Goal: Information Seeking & Learning: Learn about a topic

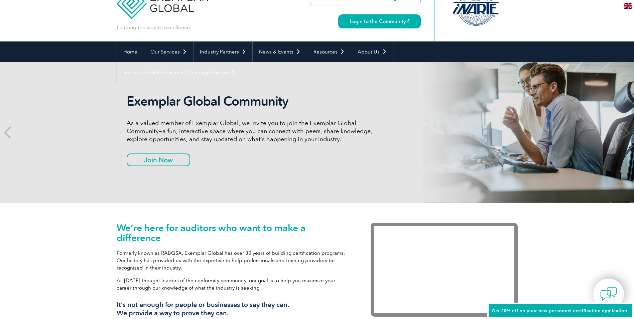
scroll to position [33, 0]
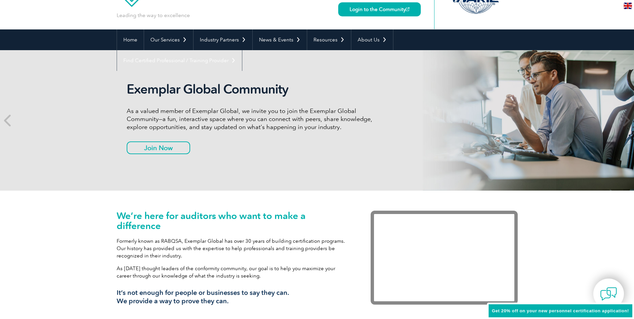
drag, startPoint x: 126, startPoint y: 89, endPoint x: 194, endPoint y: 92, distance: 68.6
click at [194, 92] on div "Exemplar Global Community As a valued member of Exemplar Global, we invite you …" at bounding box center [317, 120] width 401 height 140
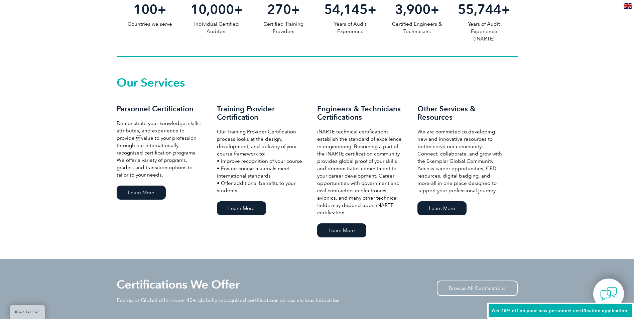
scroll to position [468, 0]
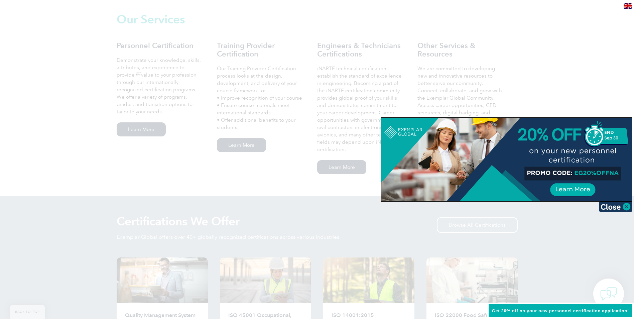
click at [578, 91] on div at bounding box center [317, 159] width 634 height 319
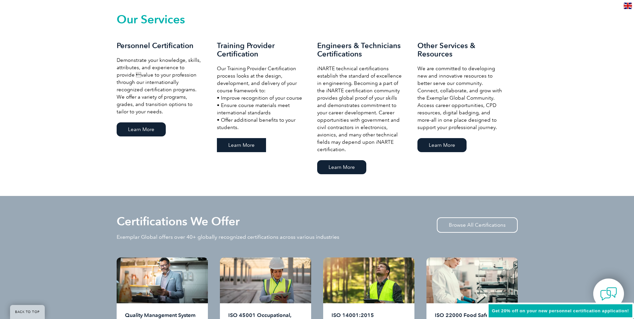
click at [247, 147] on link "Learn More" at bounding box center [241, 145] width 49 height 14
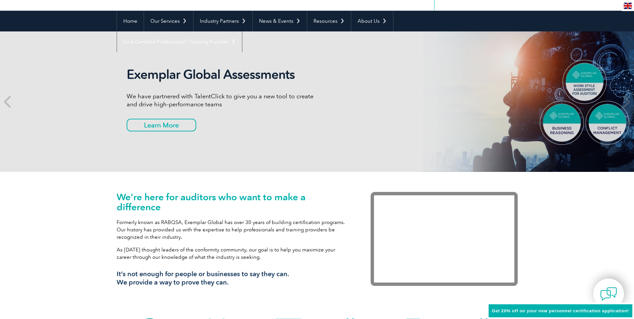
scroll to position [0, 0]
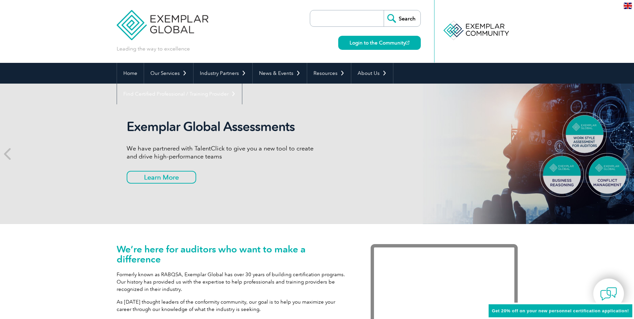
click at [358, 18] on input "search" at bounding box center [349, 18] width 70 height 16
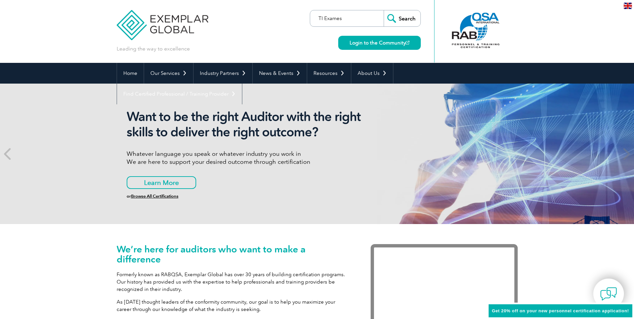
type input "TI Exames"
click at [415, 18] on input "Search" at bounding box center [402, 18] width 37 height 16
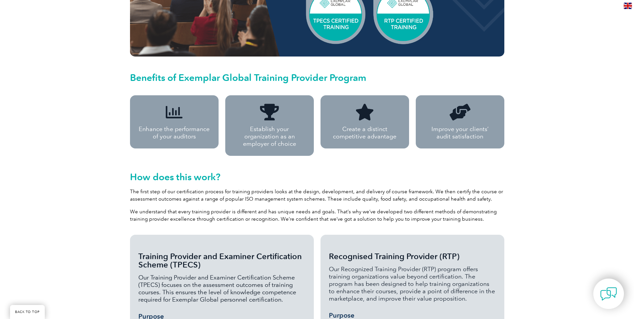
scroll to position [300, 0]
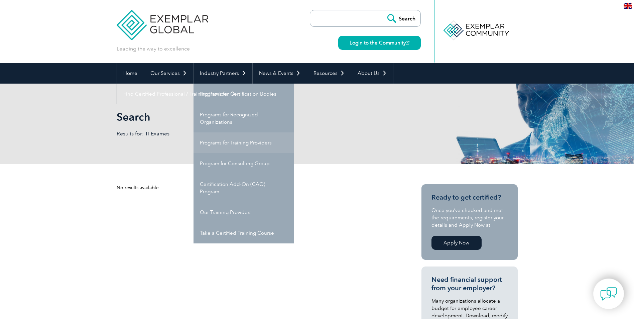
click at [244, 146] on link "Programs for Training Providers" at bounding box center [244, 142] width 100 height 21
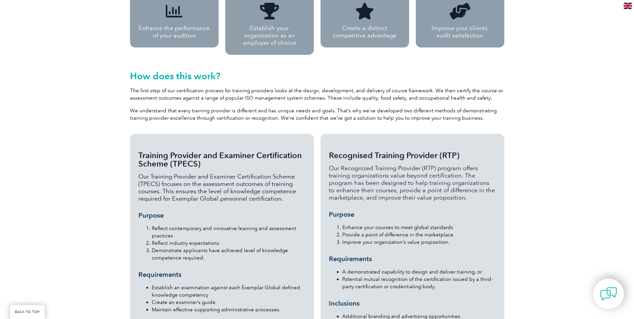
scroll to position [769, 0]
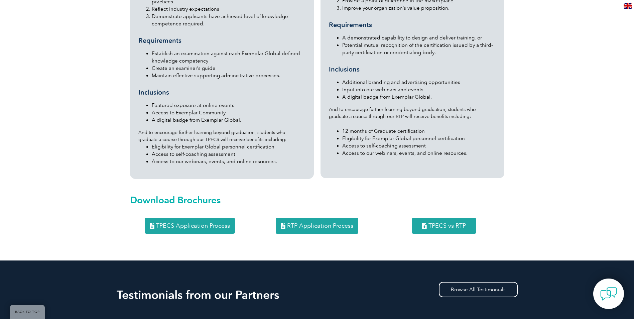
click at [446, 223] on span "TPECS vs RTP" at bounding box center [447, 226] width 37 height 6
